Goal: Communication & Community: Participate in discussion

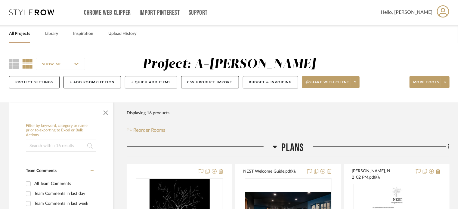
click at [19, 36] on link "All Projects" at bounding box center [19, 34] width 21 height 8
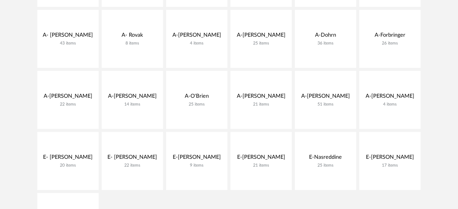
scroll to position [201, 0]
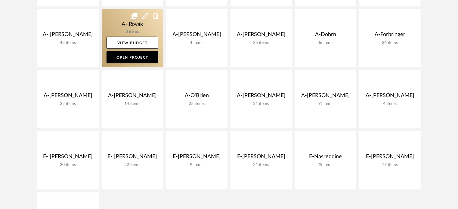
click at [116, 27] on link at bounding box center [132, 38] width 61 height 58
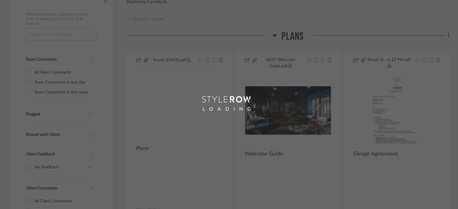
scroll to position [119, 0]
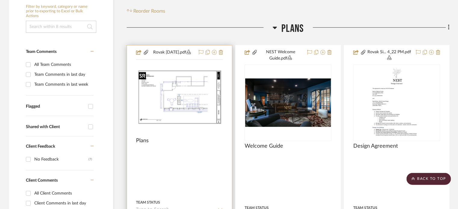
click at [0, 0] on img at bounding box center [0, 0] width 0 height 0
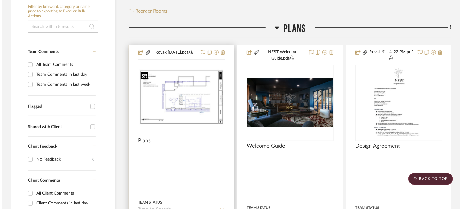
scroll to position [0, 0]
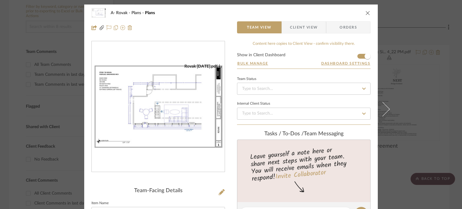
click at [303, 26] on span "Client View" at bounding box center [304, 27] width 28 height 12
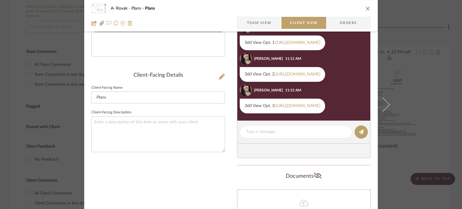
scroll to position [117, 0]
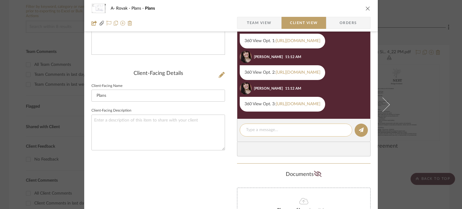
click at [262, 133] on textarea at bounding box center [296, 130] width 100 height 6
type textarea "Y"
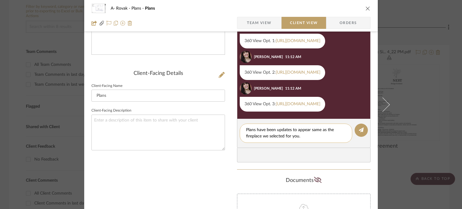
click at [289, 136] on textarea "Plans have been updates to appear same as the fireplace we selected for you." at bounding box center [296, 133] width 100 height 13
type textarea "Plans have been updated to appear same as the fireplace we selected for you."
click at [303, 140] on textarea "Plans have been updated to appear same as the fireplace we selected for you." at bounding box center [296, 133] width 100 height 13
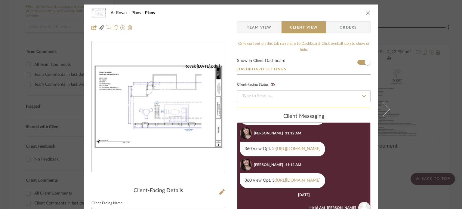
click at [173, 93] on img "0" at bounding box center [158, 107] width 133 height 86
